Goal: Ask a question

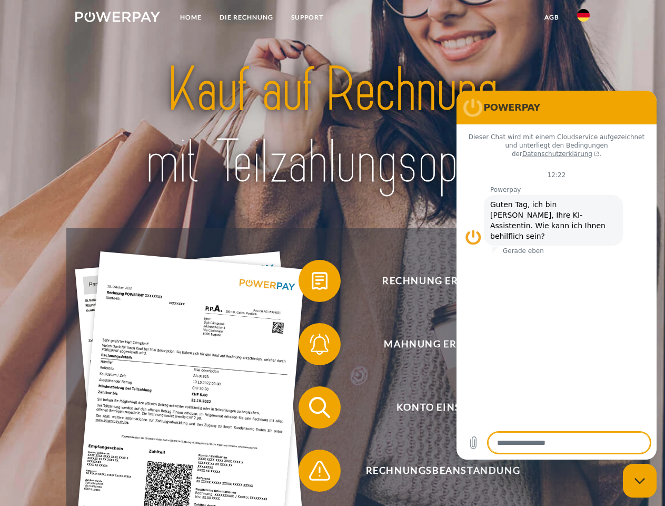
click at [117, 18] on img at bounding box center [117, 17] width 85 height 11
click at [584, 18] on img at bounding box center [583, 15] width 13 height 13
click at [552, 17] on link "agb" at bounding box center [552, 17] width 33 height 19
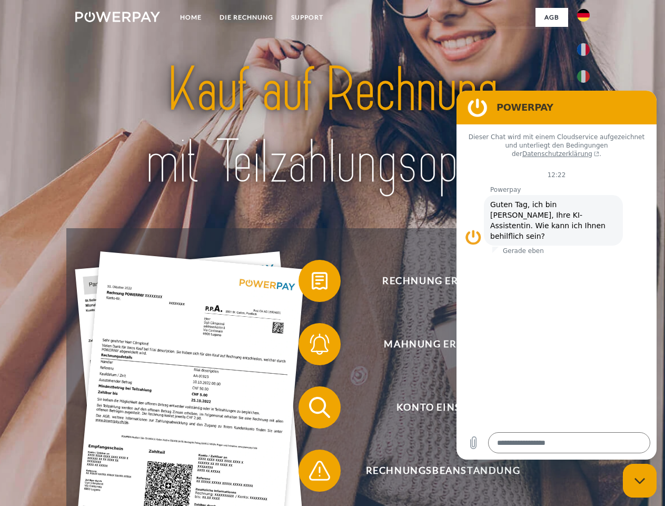
click at [312, 283] on span at bounding box center [304, 280] width 53 height 53
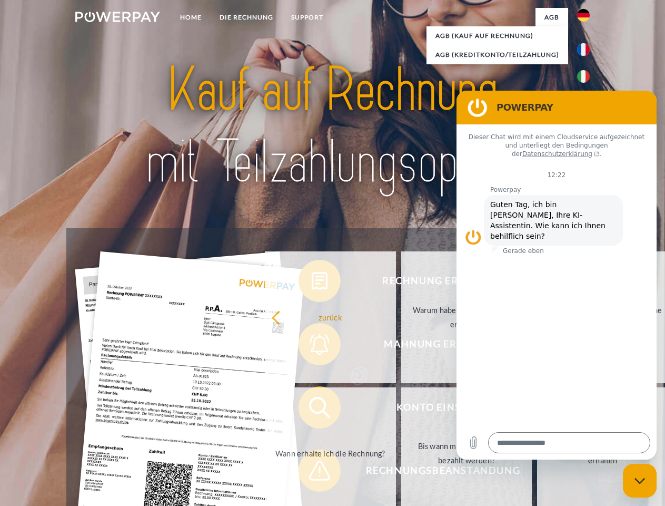
click at [312, 346] on div "Rechnung erhalten? Mahnung erhalten? Konto einsehen" at bounding box center [332, 439] width 532 height 422
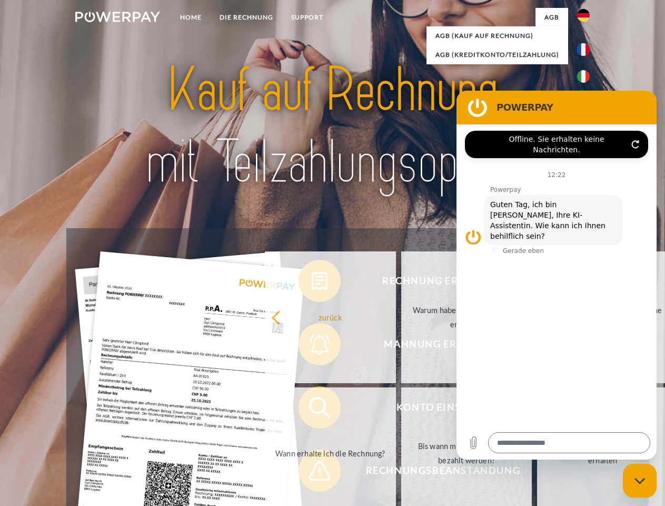
click at [401, 409] on link "Bis wann muss die Rechnung bezahlt werden?" at bounding box center [466, 453] width 131 height 132
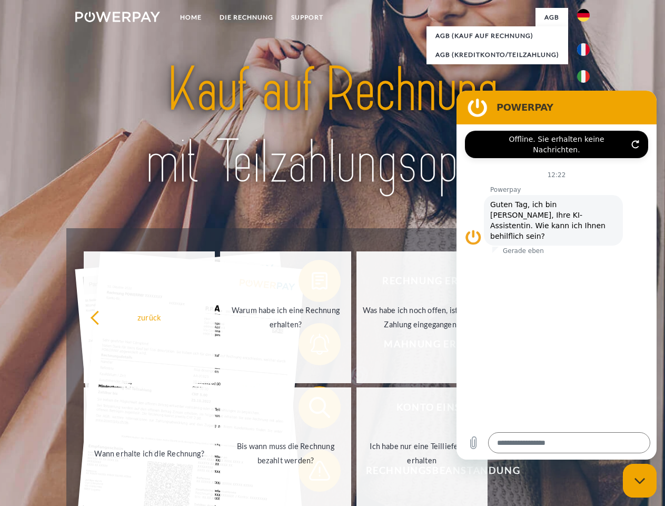
click at [312, 473] on span at bounding box center [304, 470] width 53 height 53
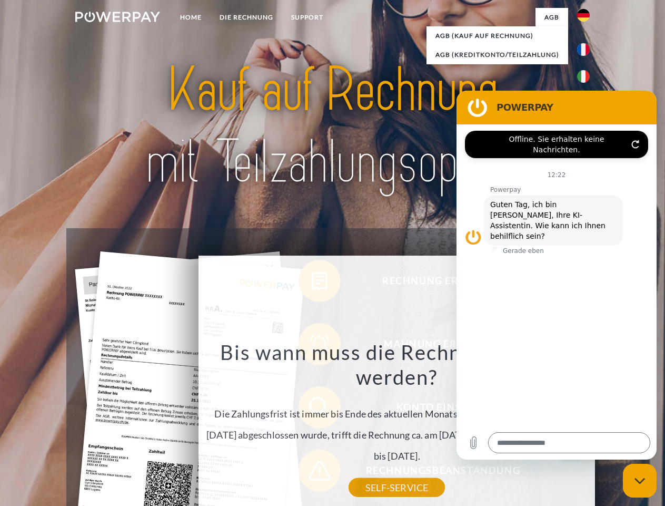
click at [640, 481] on icon "Messaging-Fenster schließen" at bounding box center [640, 480] width 11 height 7
type textarea "*"
